Goal: Information Seeking & Learning: Learn about a topic

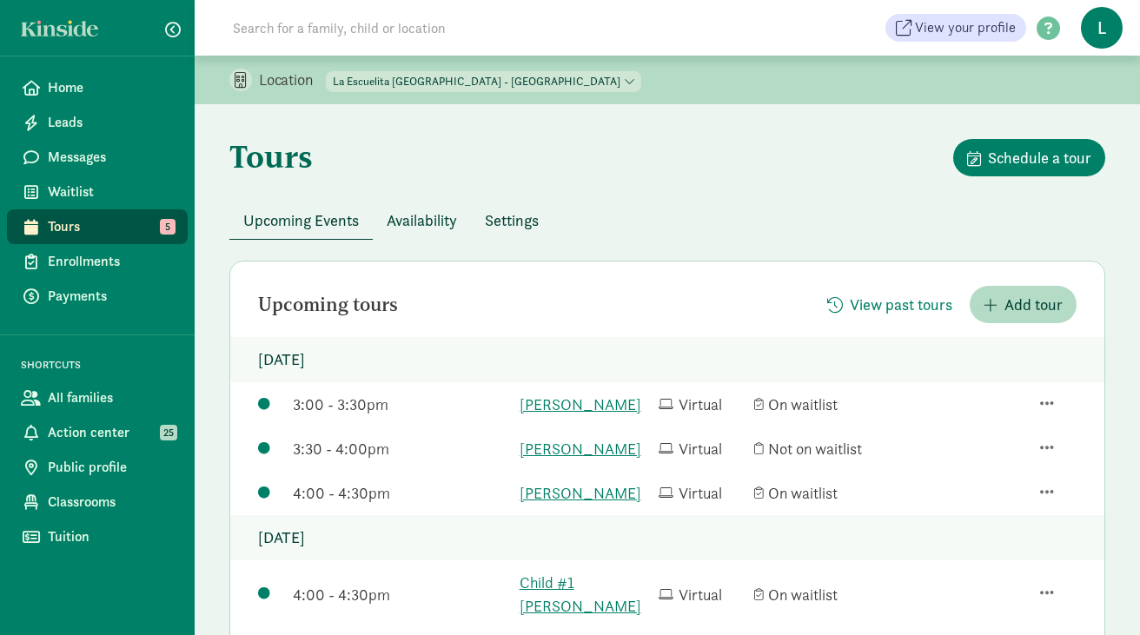
click at [535, 77] on select "[GEOGRAPHIC_DATA] - [GEOGRAPHIC_DATA] [GEOGRAPHIC_DATA] - [GEOGRAPHIC_DATA]" at bounding box center [483, 81] width 315 height 21
select select "261531"
click at [327, 71] on select "[GEOGRAPHIC_DATA] - [GEOGRAPHIC_DATA] [GEOGRAPHIC_DATA] - [GEOGRAPHIC_DATA]" at bounding box center [483, 81] width 315 height 21
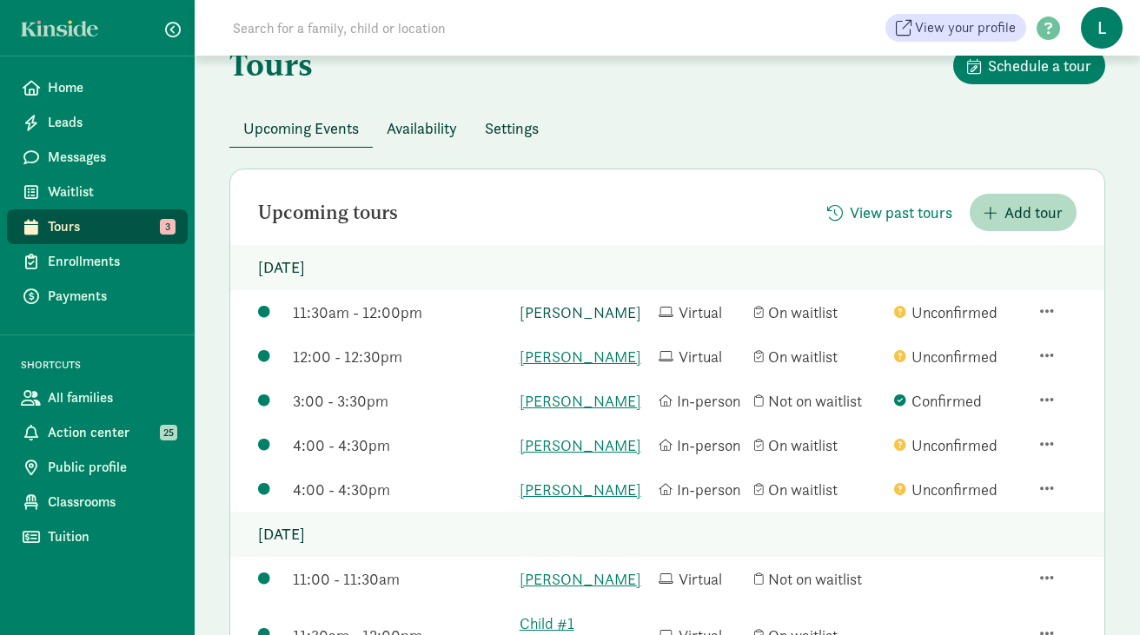
scroll to position [83, 0]
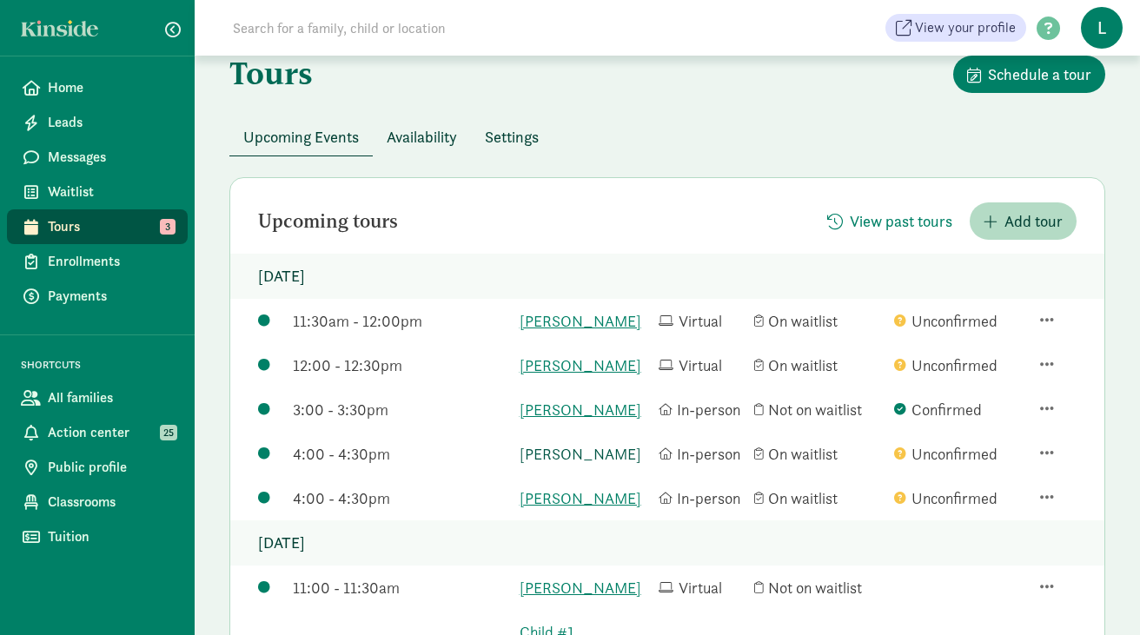
click at [558, 466] on link "[PERSON_NAME]" at bounding box center [585, 453] width 130 height 23
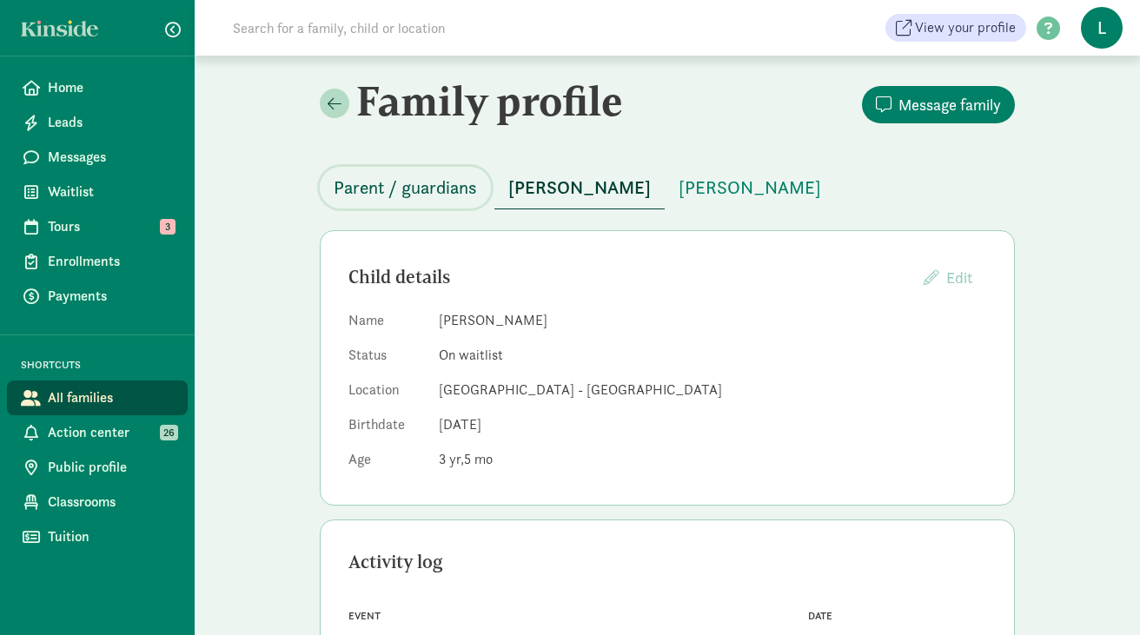
click at [446, 180] on span "Parent / guardians" at bounding box center [405, 188] width 143 height 28
